Goal: Task Accomplishment & Management: Manage account settings

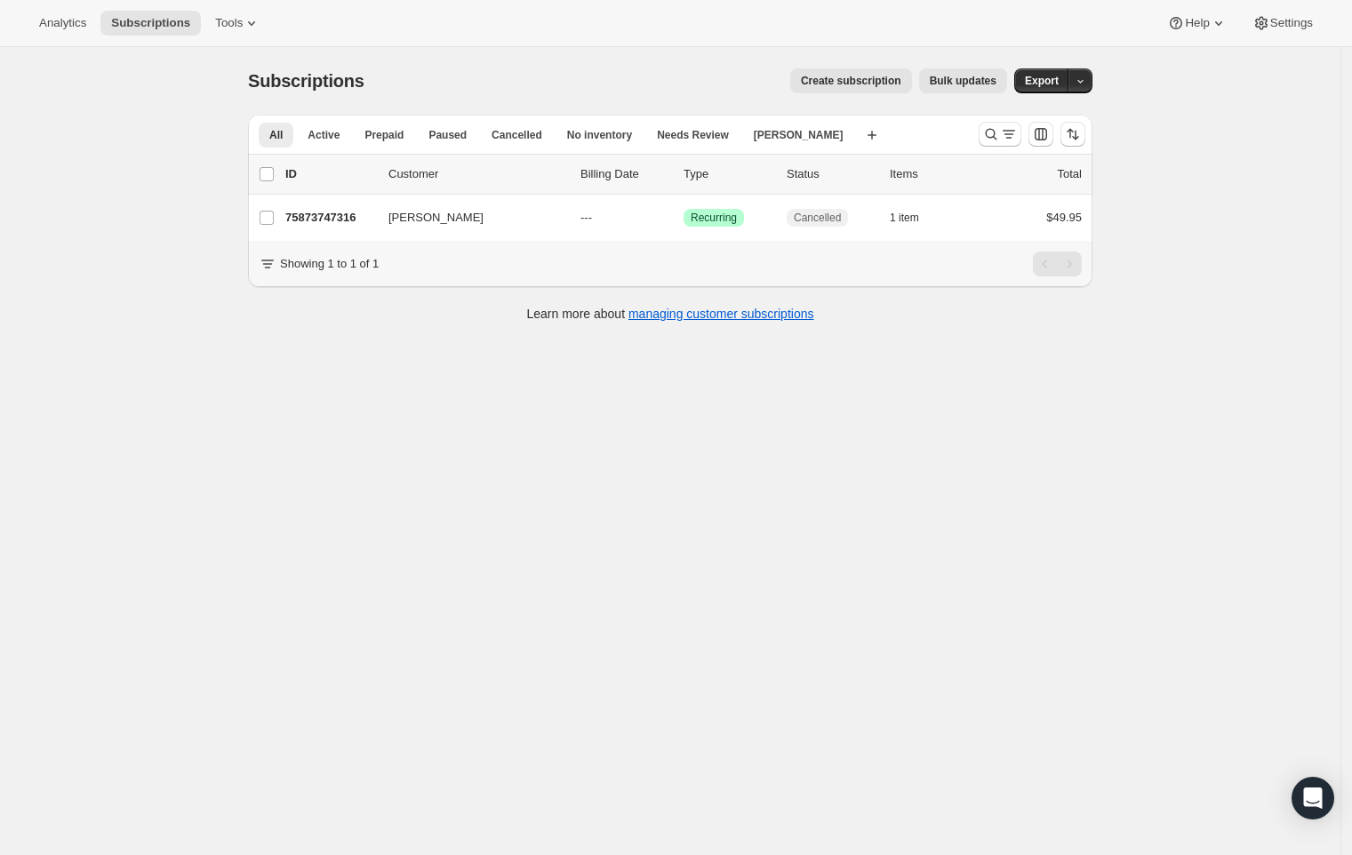
click at [982, 146] on div at bounding box center [1031, 134] width 121 height 36
click at [991, 140] on icon "Search and filter results" at bounding box center [991, 134] width 18 height 18
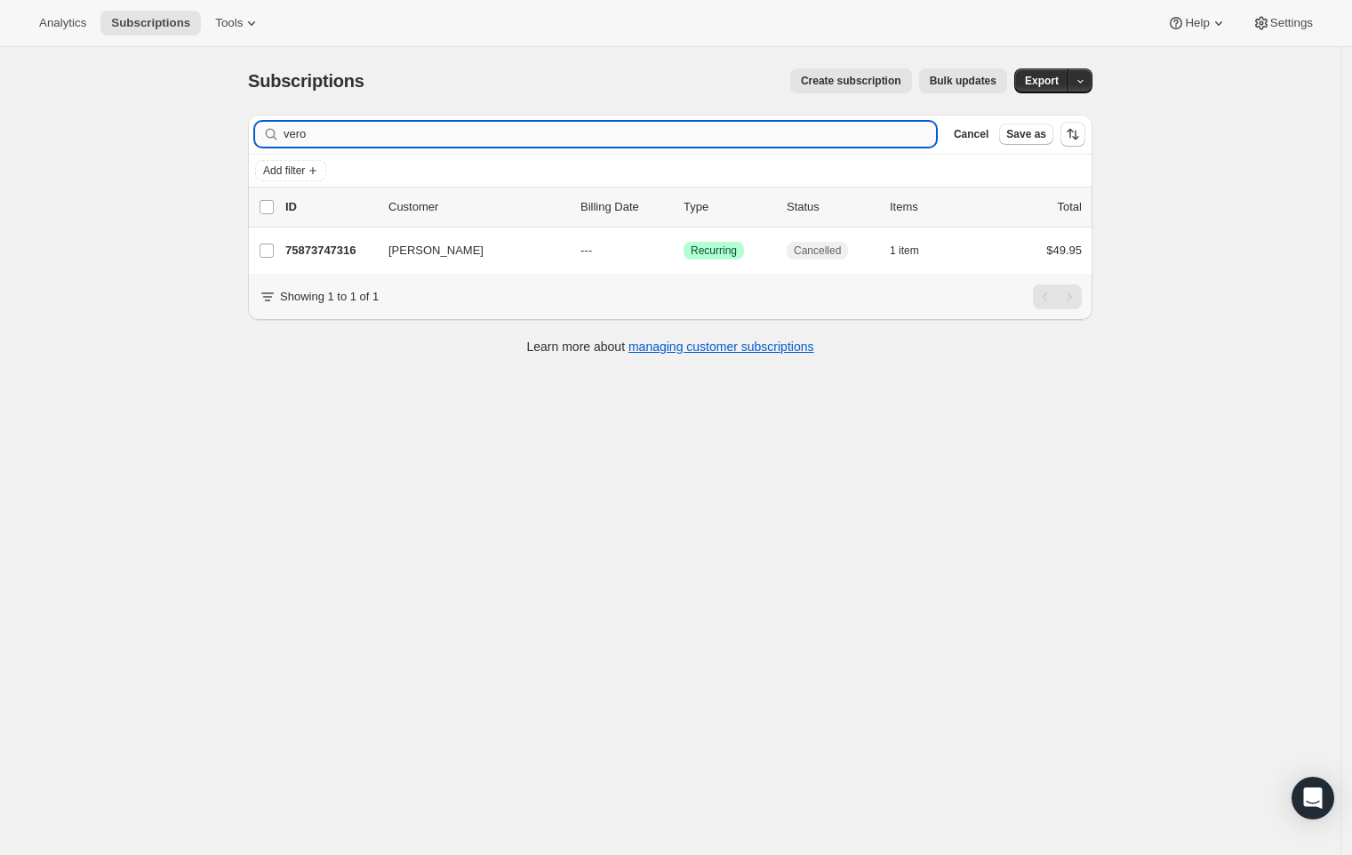
click at [709, 138] on input "vero" at bounding box center [609, 134] width 652 height 25
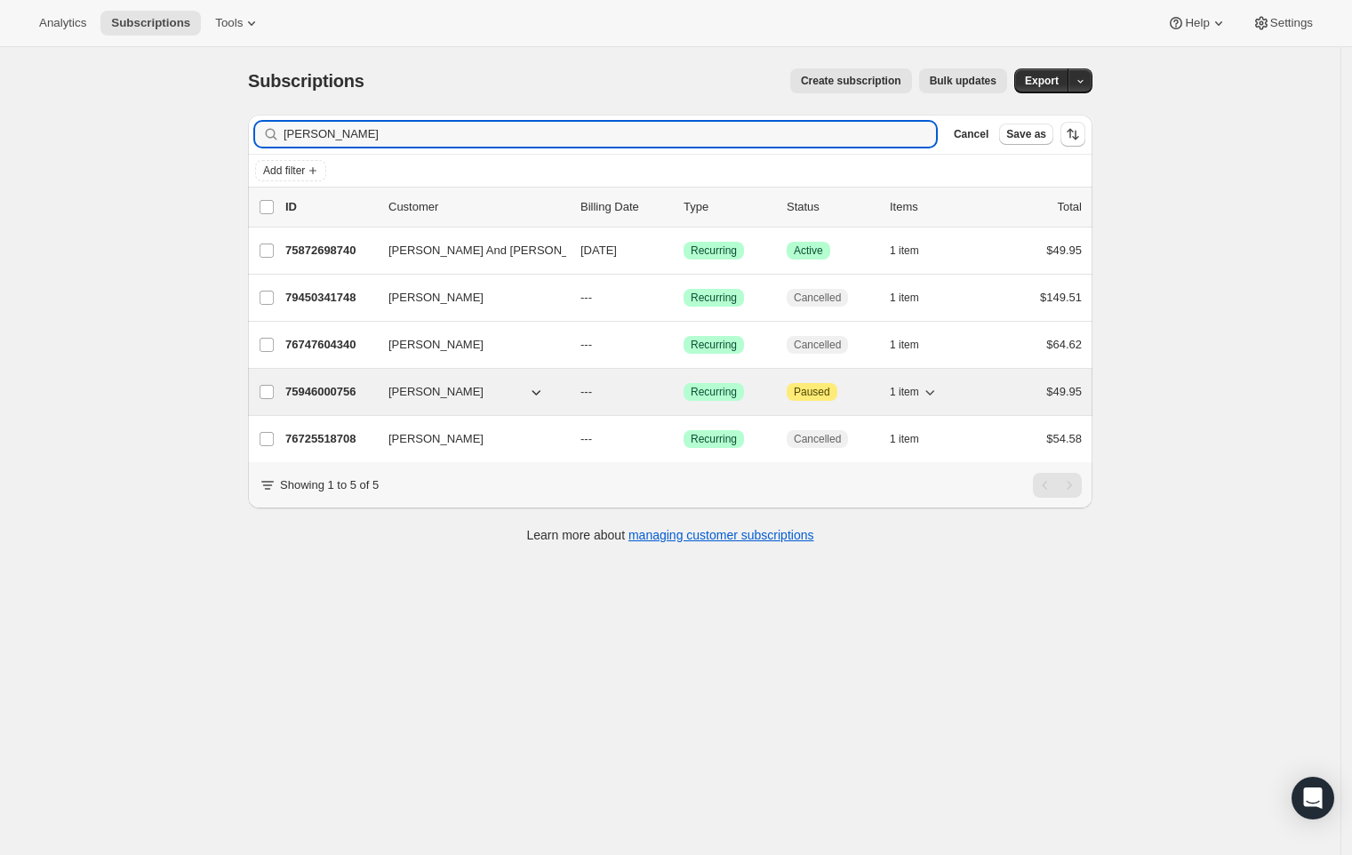
type input "[PERSON_NAME]"
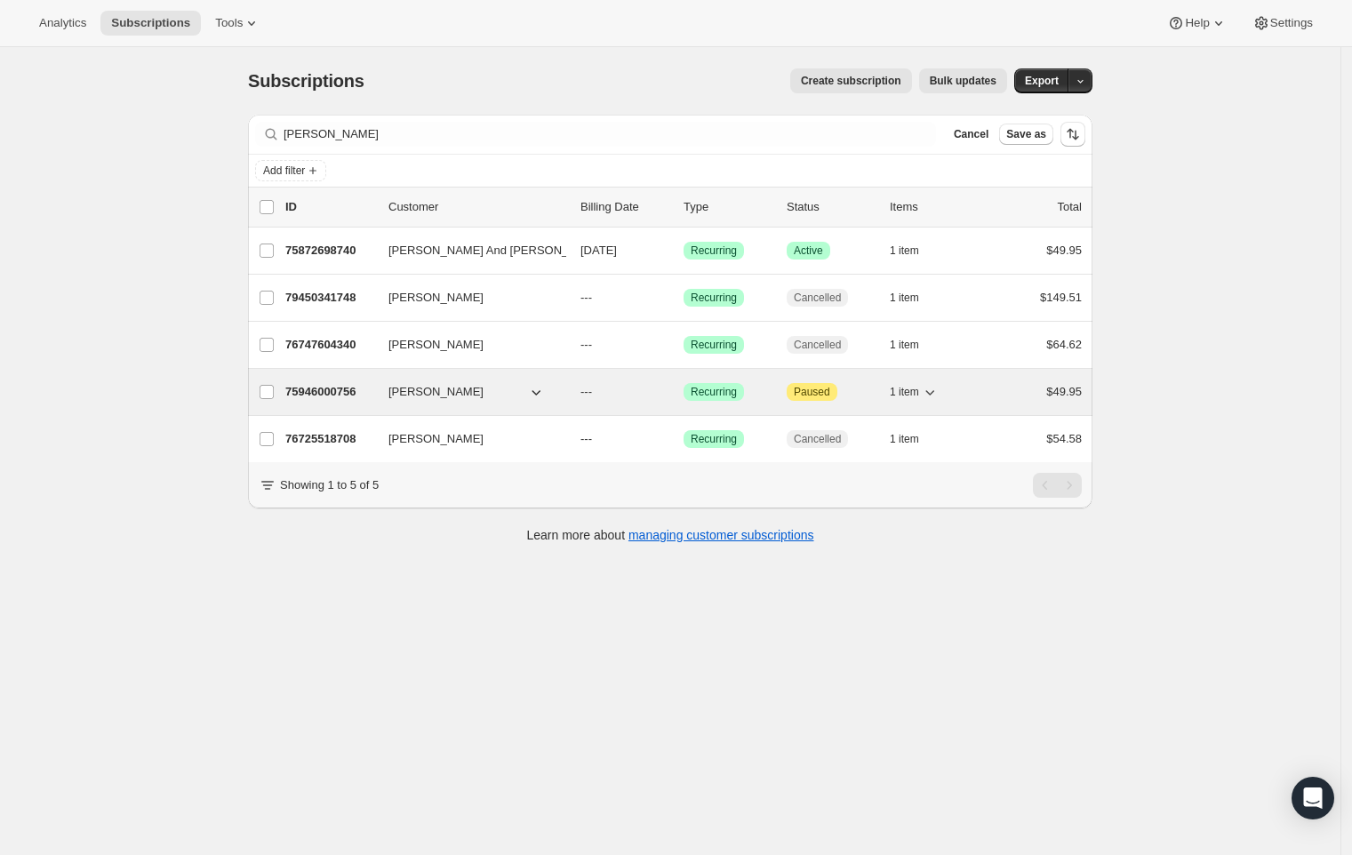
click at [326, 395] on p "75946000756" at bounding box center [329, 392] width 89 height 18
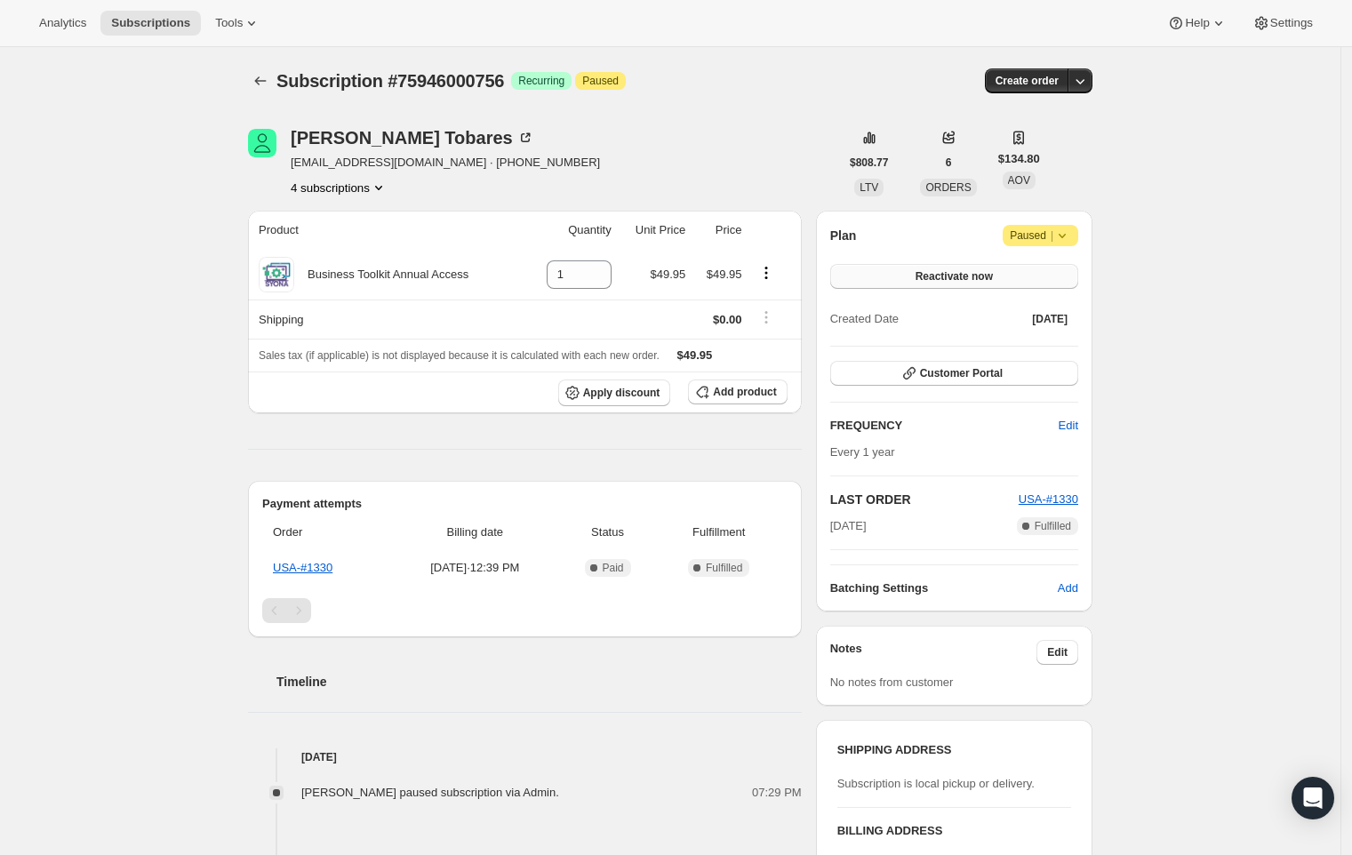
click at [1037, 269] on button "Reactivate now" at bounding box center [954, 276] width 248 height 25
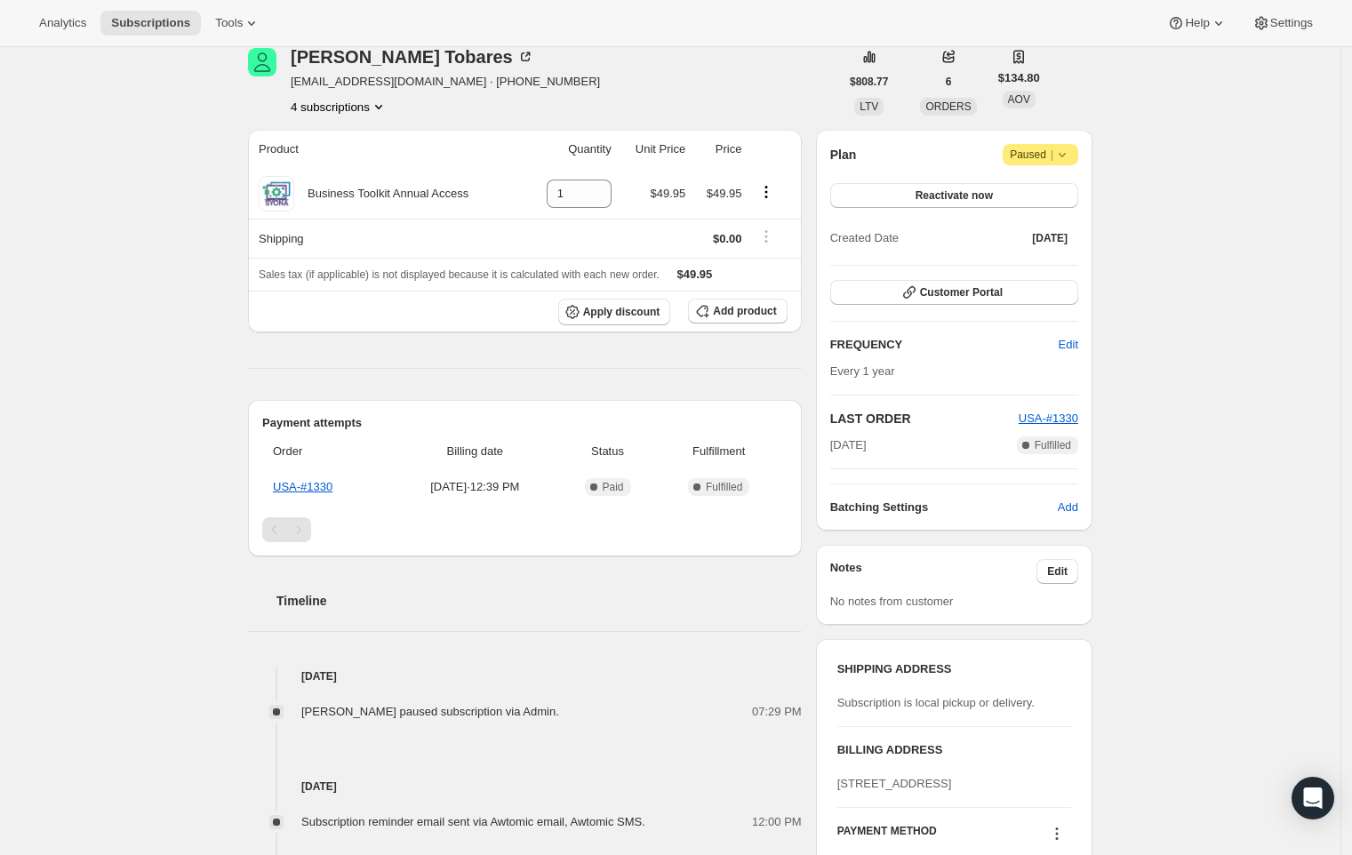
scroll to position [80, 0]
drag, startPoint x: 912, startPoint y: 447, endPoint x: 819, endPoint y: 447, distance: 92.4
click at [819, 447] on div "[PERSON_NAME] [EMAIL_ADDRESS][DOMAIN_NAME] · [PHONE_NUMBER] 4 subscriptions $80…" at bounding box center [663, 715] width 858 height 1390
click at [979, 199] on span "Reactivate now" at bounding box center [953, 196] width 77 height 14
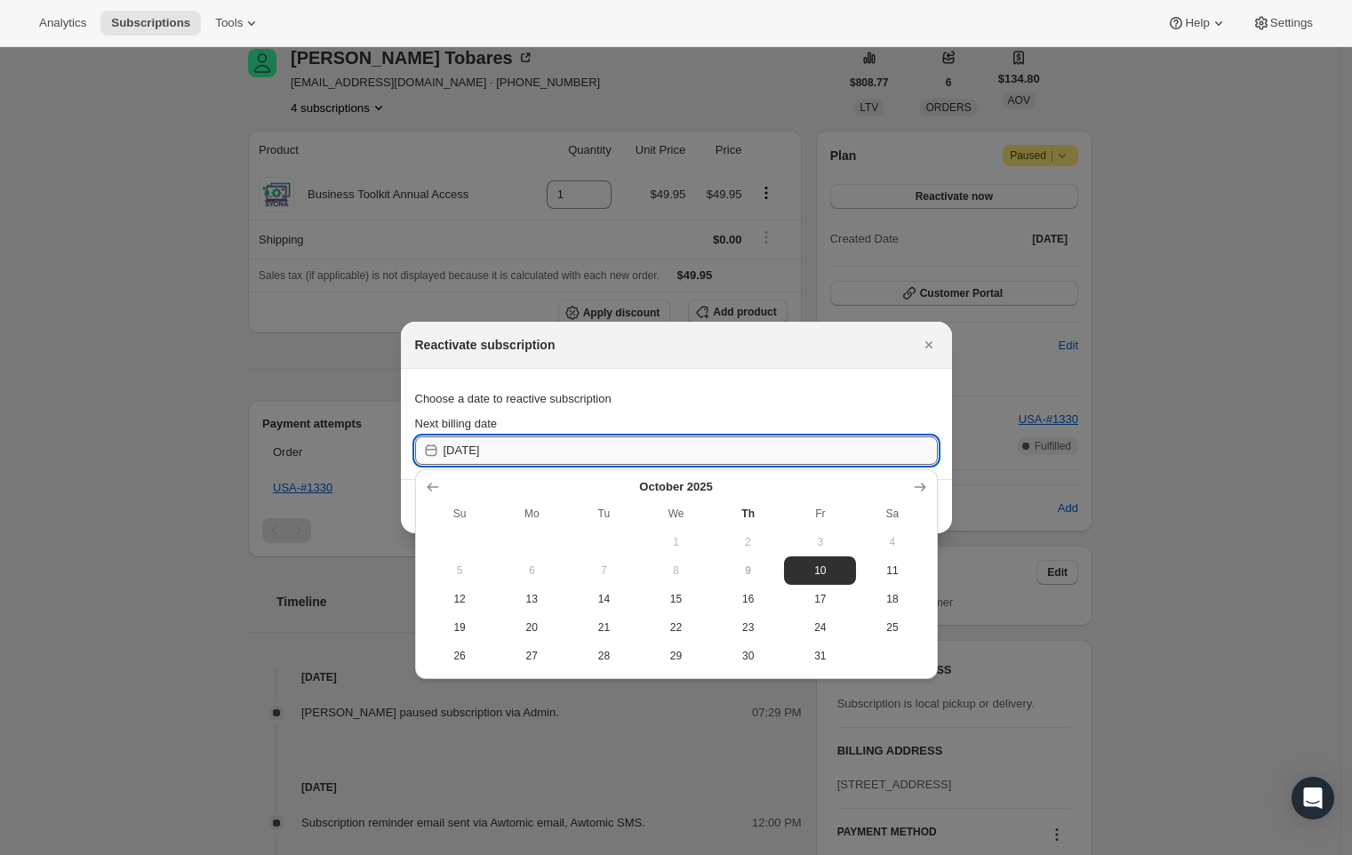
click at [521, 453] on input "[DATE]" at bounding box center [690, 450] width 494 height 28
click at [550, 600] on span "13" at bounding box center [532, 599] width 58 height 14
type input "[DATE]"
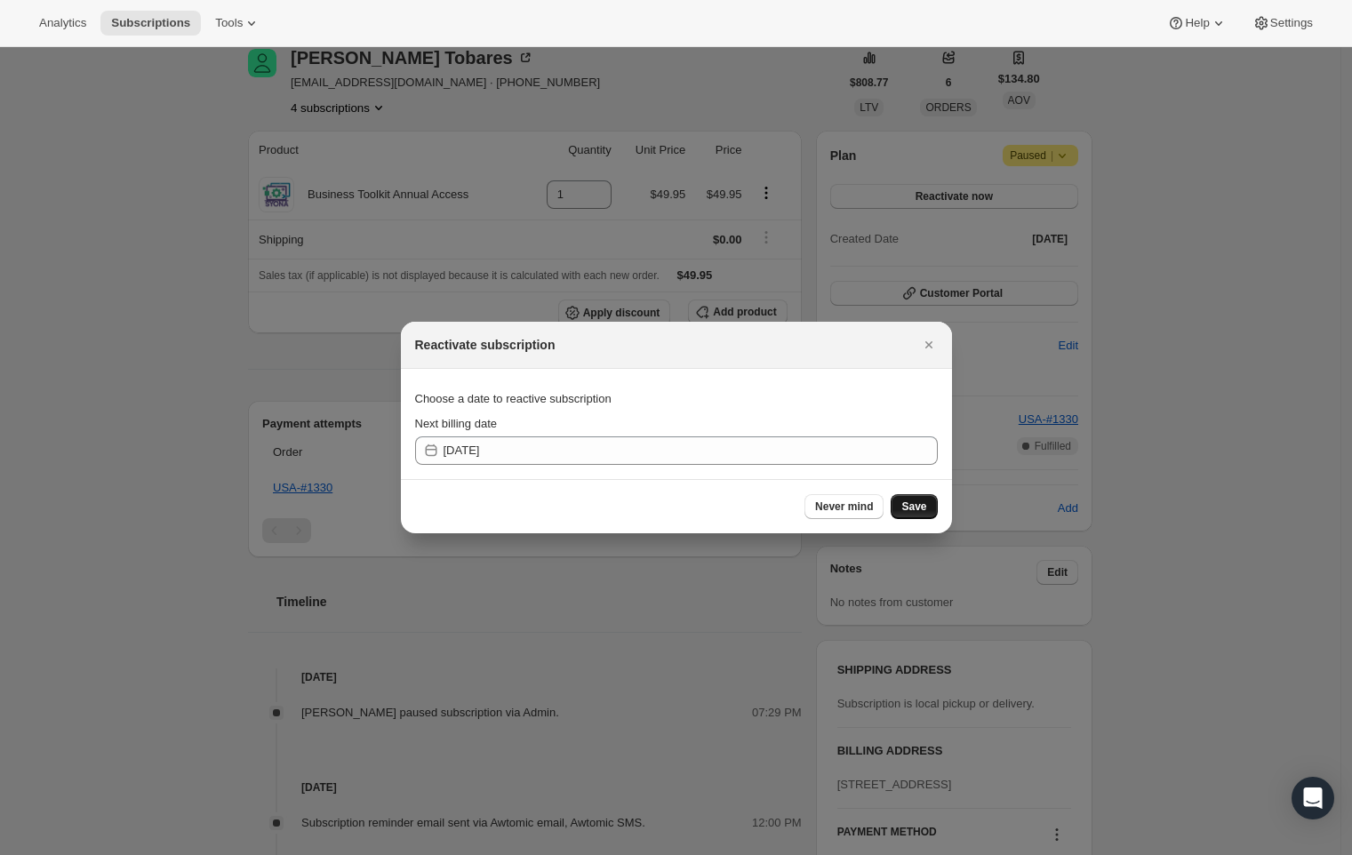
click at [920, 510] on span "Save" at bounding box center [913, 506] width 25 height 14
